Goal: Check status: Check status

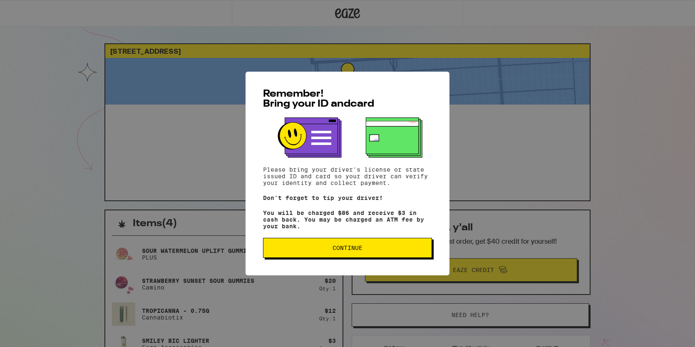
click at [304, 251] on span "Continue" at bounding box center [347, 248] width 155 height 6
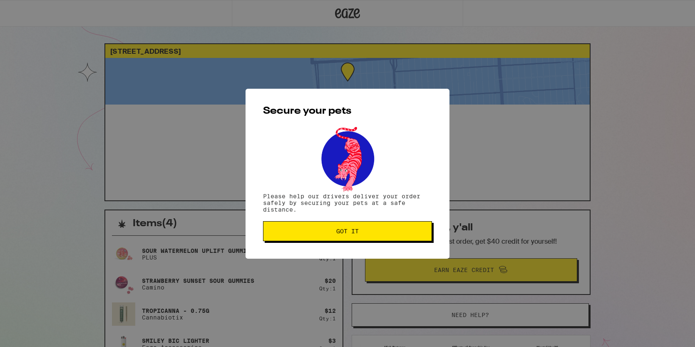
click at [316, 234] on span "Got it" at bounding box center [347, 231] width 155 height 6
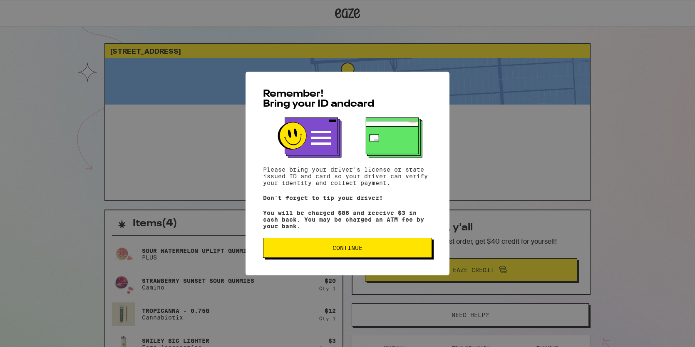
click at [300, 250] on span "Continue" at bounding box center [347, 248] width 155 height 6
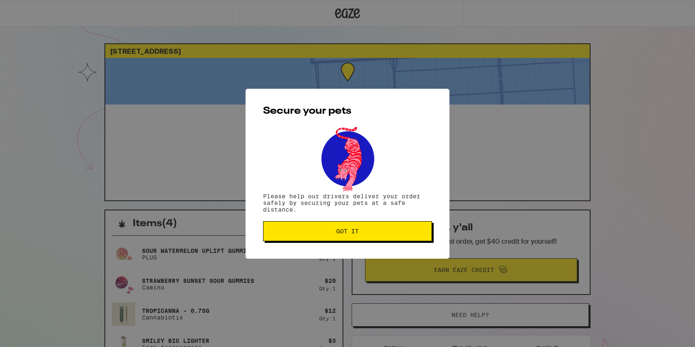
click at [298, 239] on button "Got it" at bounding box center [347, 231] width 169 height 20
